Goal: Transaction & Acquisition: Purchase product/service

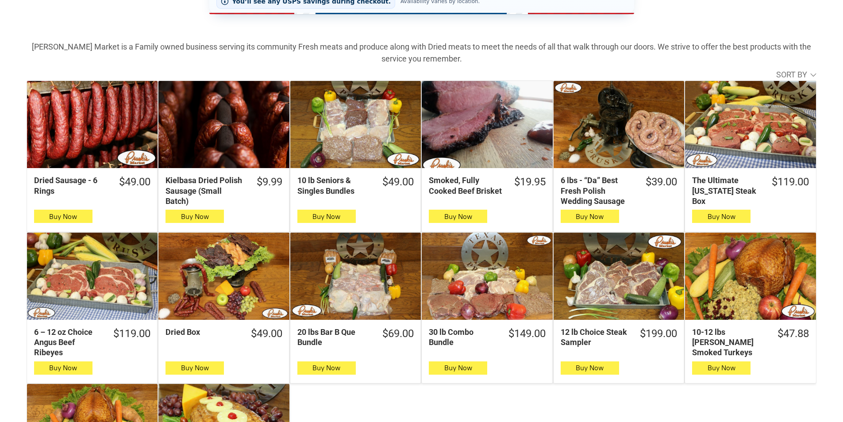
scroll to position [265, 0]
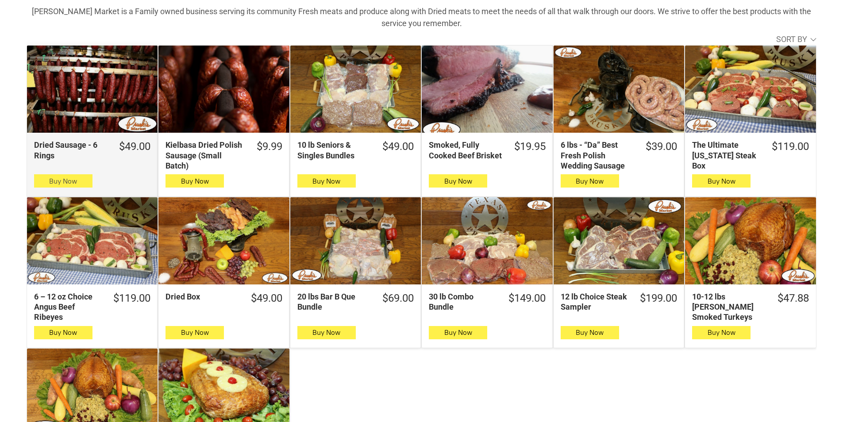
click at [73, 181] on span "Buy Now" at bounding box center [63, 181] width 28 height 8
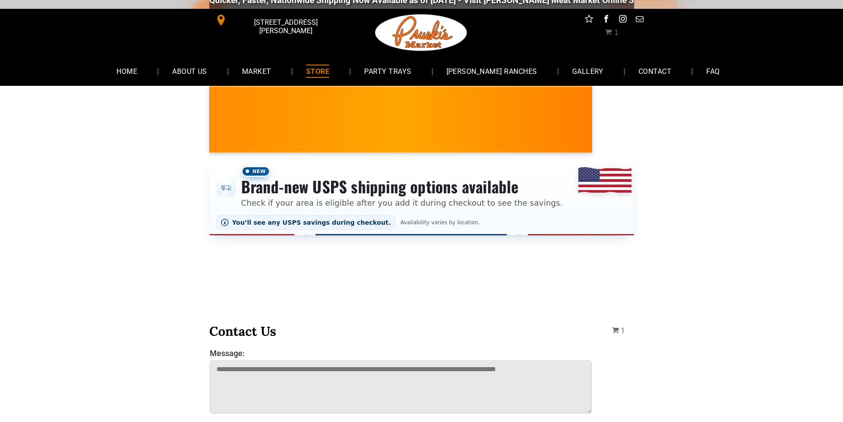
scroll to position [0, 0]
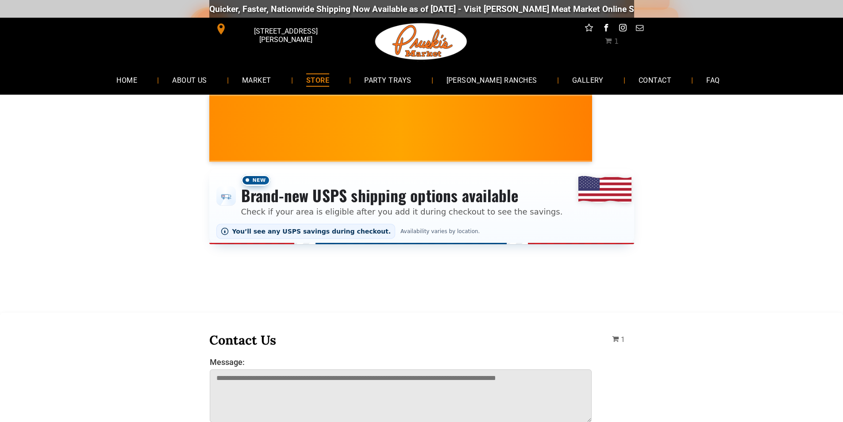
click at [329, 78] on span "STORE" at bounding box center [317, 79] width 23 height 13
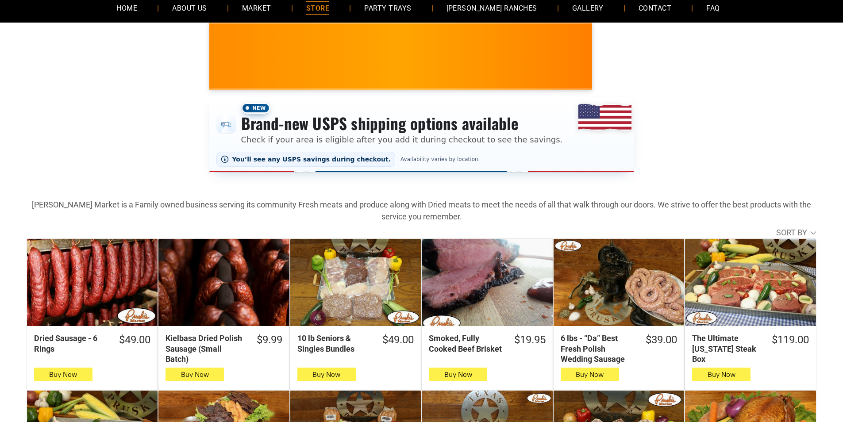
scroll to position [133, 0]
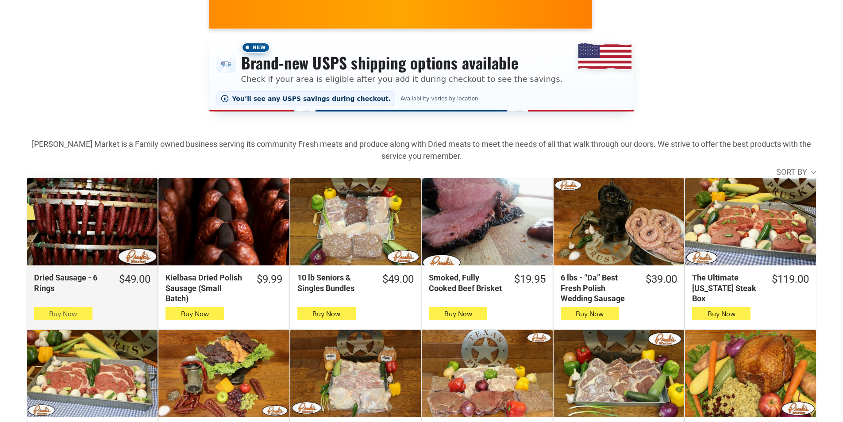
drag, startPoint x: 127, startPoint y: 265, endPoint x: 74, endPoint y: 314, distance: 72.0
click at [76, 312] on span "Buy Now" at bounding box center [63, 314] width 28 height 8
click at [69, 319] on span "button" at bounding box center [63, 314] width 13 height 12
click at [61, 313] on icon "button" at bounding box center [62, 313] width 9 height 11
click at [46, 314] on button "Buy Now" at bounding box center [63, 313] width 58 height 13
